Goal: Information Seeking & Learning: Check status

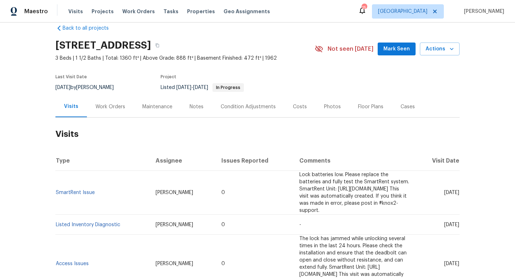
scroll to position [13, 0]
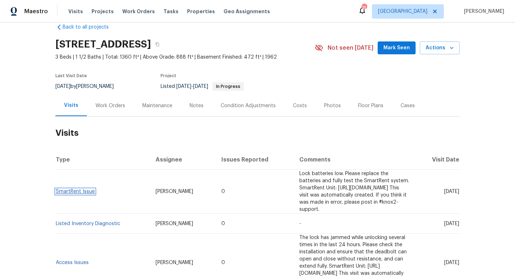
click at [85, 189] on link "SmartRent Issue" at bounding box center [75, 191] width 39 height 5
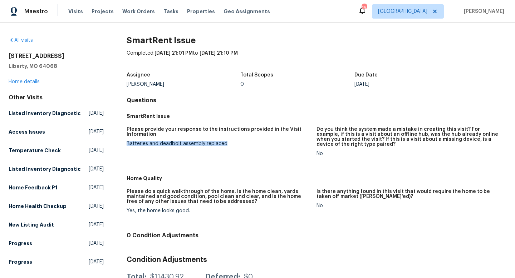
drag, startPoint x: 230, startPoint y: 145, endPoint x: 117, endPoint y: 143, distance: 113.8
click at [117, 143] on div "All visits 17 Main Ct Liberty, MO 64068 Home details Other Visits Listed Invent…" at bounding box center [258, 195] width 498 height 316
copy div "Batteries and deadbolt assembly replaced"
click at [31, 84] on link "Home details" at bounding box center [24, 81] width 31 height 5
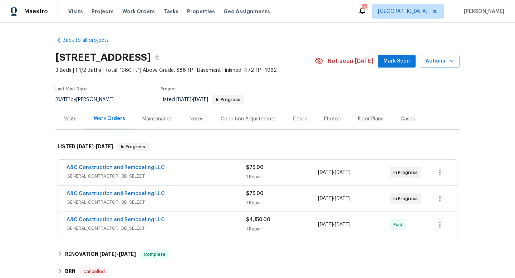
click at [76, 120] on div "Visits" at bounding box center [70, 119] width 13 height 7
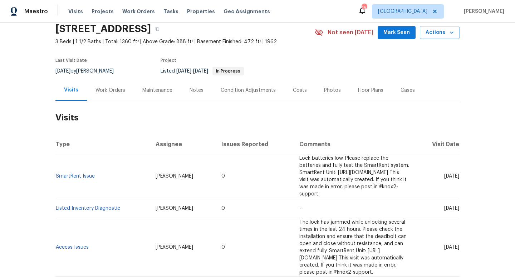
scroll to position [29, 0]
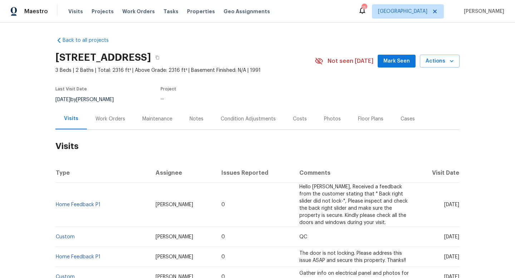
click at [113, 124] on div "Work Orders" at bounding box center [110, 118] width 47 height 21
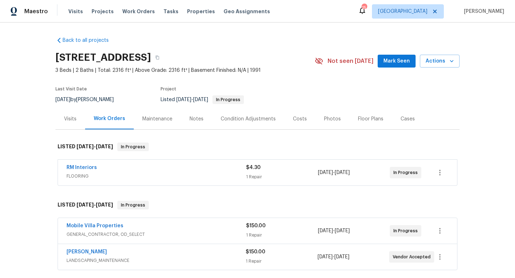
scroll to position [24, 0]
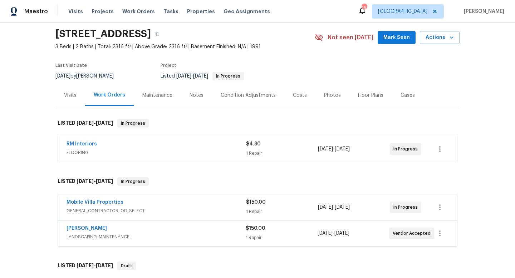
click at [148, 150] on span "FLOORING" at bounding box center [157, 152] width 180 height 7
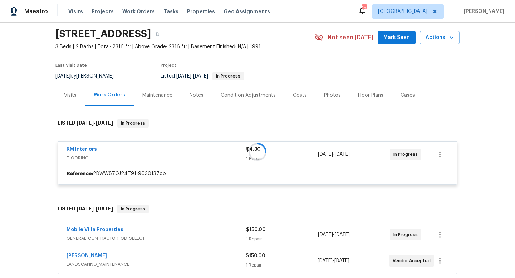
scroll to position [109, 0]
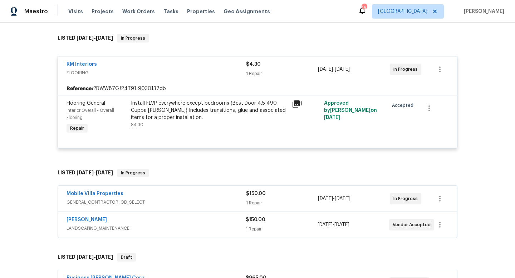
click at [200, 195] on div "Mobile Villa Properties" at bounding box center [157, 194] width 180 height 9
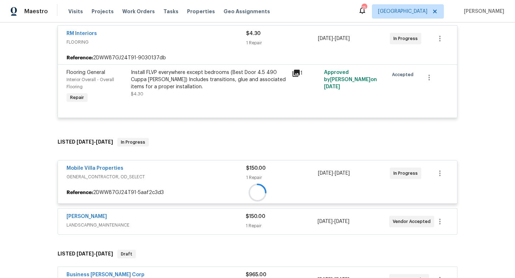
scroll to position [188, 0]
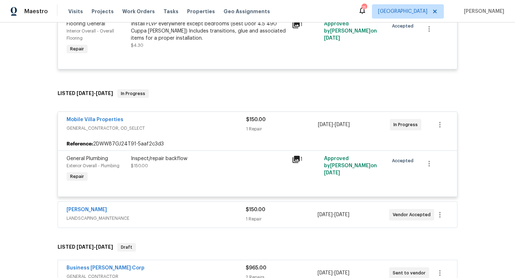
click at [195, 199] on div "Mobile Villa Properties GENERAL_CONTRACTOR, OD_SELECT $150.00 1 Repair 8/18/202…" at bounding box center [258, 168] width 400 height 122
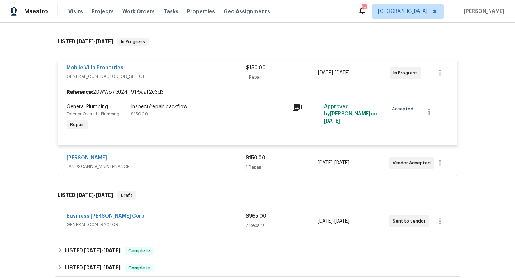
click at [185, 219] on div "Business [PERSON_NAME] Corp" at bounding box center [156, 217] width 179 height 9
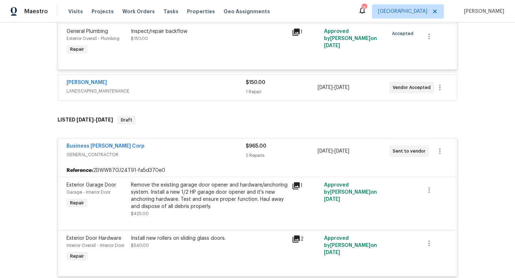
scroll to position [428, 0]
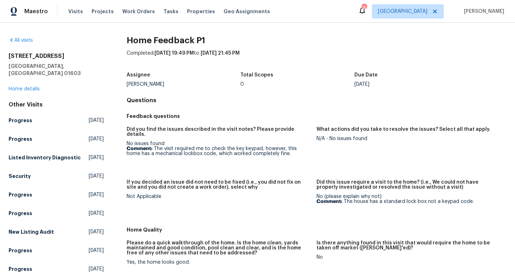
click at [284, 153] on figure "Did you find the issues described in the visit notes? Please provide details. N…" at bounding box center [222, 149] width 190 height 44
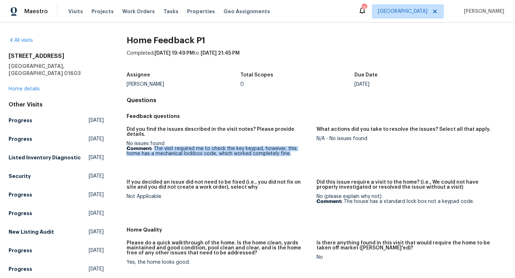
drag, startPoint x: 282, startPoint y: 149, endPoint x: 169, endPoint y: 136, distance: 113.4
click at [153, 146] on p "Comment: The visit required me to check the key keypad, however, this home has …" at bounding box center [219, 151] width 184 height 10
copy p "The visit required me to check the key keypad, however, this home has a mechani…"
